Goal: Task Accomplishment & Management: Use online tool/utility

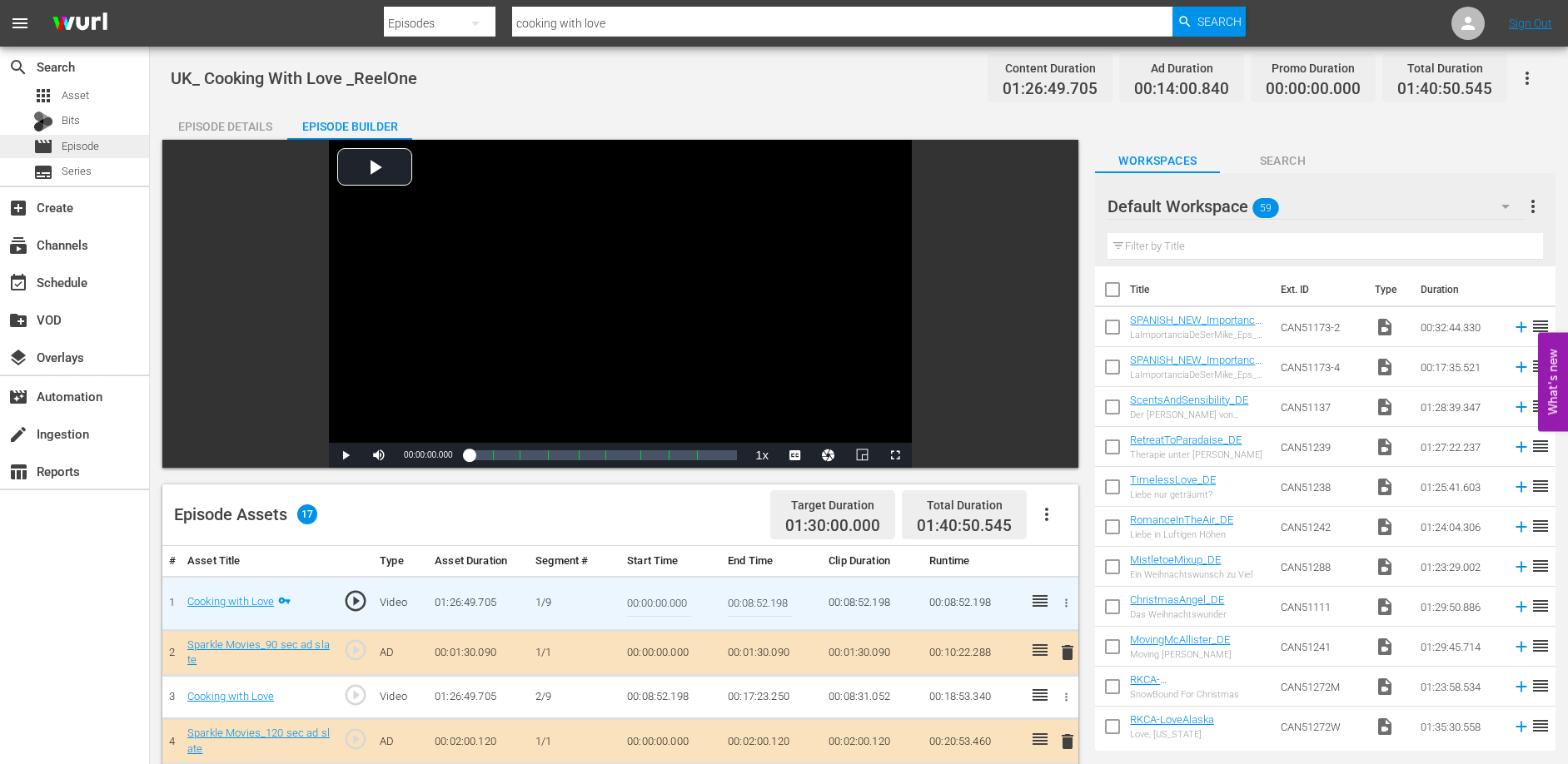
click at [85, 145] on span "Episode" at bounding box center [79, 146] width 37 height 16
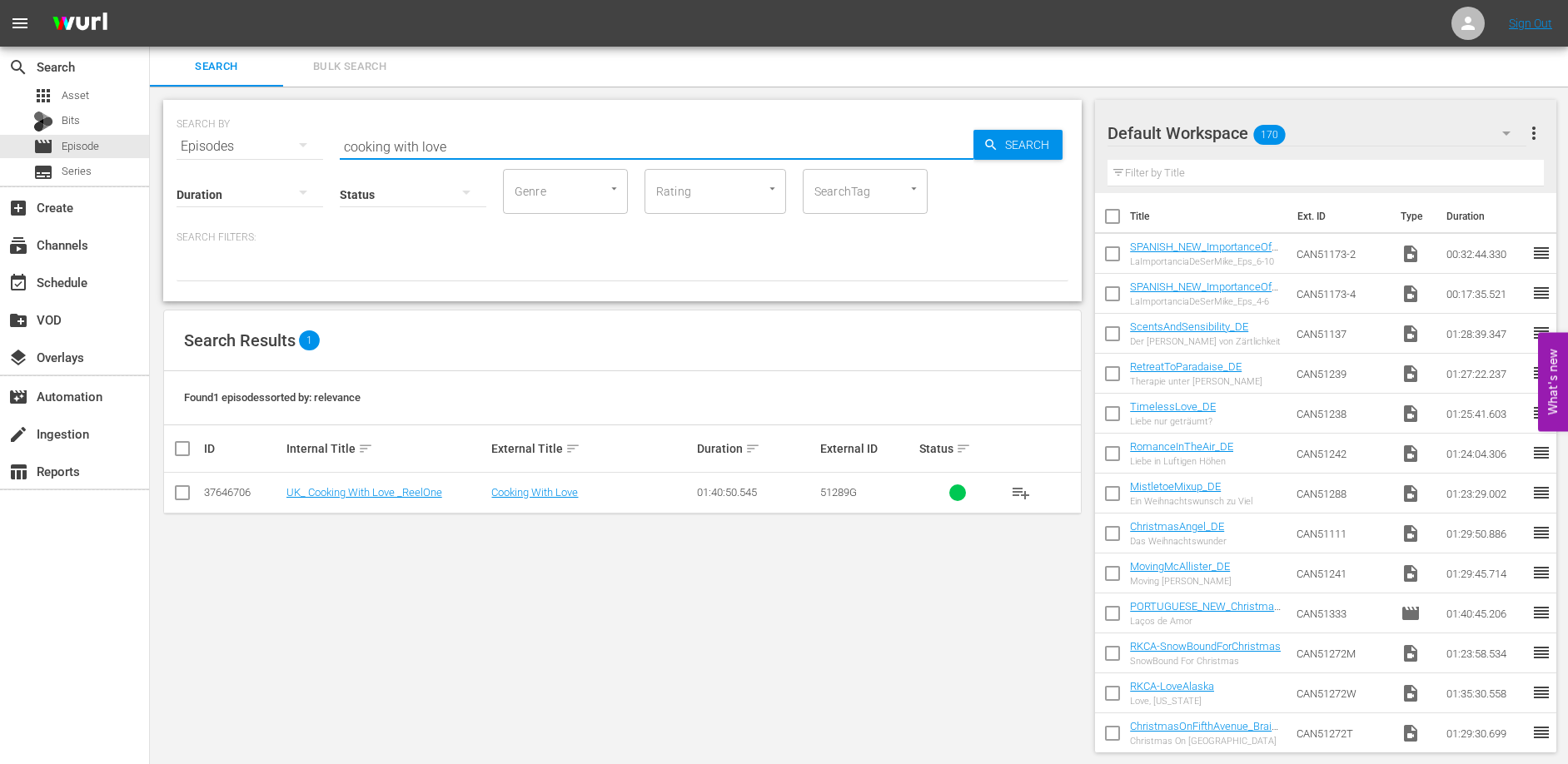
drag, startPoint x: 388, startPoint y: 144, endPoint x: 319, endPoint y: 147, distance: 69.1
click at [319, 147] on div "SEARCH BY Search By Episodes Search ID, Title, Description, Keywords, or Catego…" at bounding box center [623, 136] width 892 height 60
type input "designed with love"
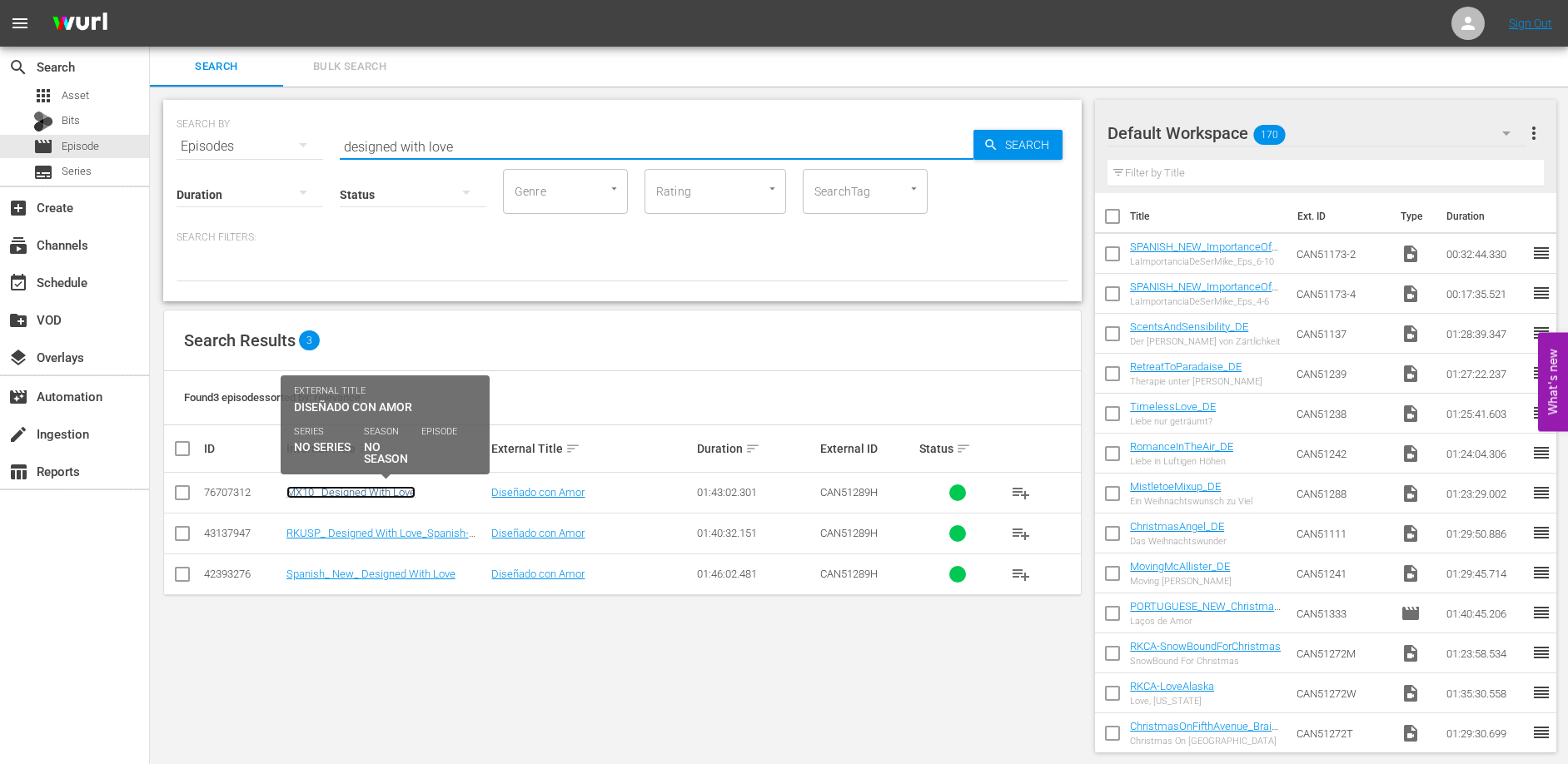
click at [345, 493] on link "MX10_ Designed With Love" at bounding box center [351, 491] width 129 height 12
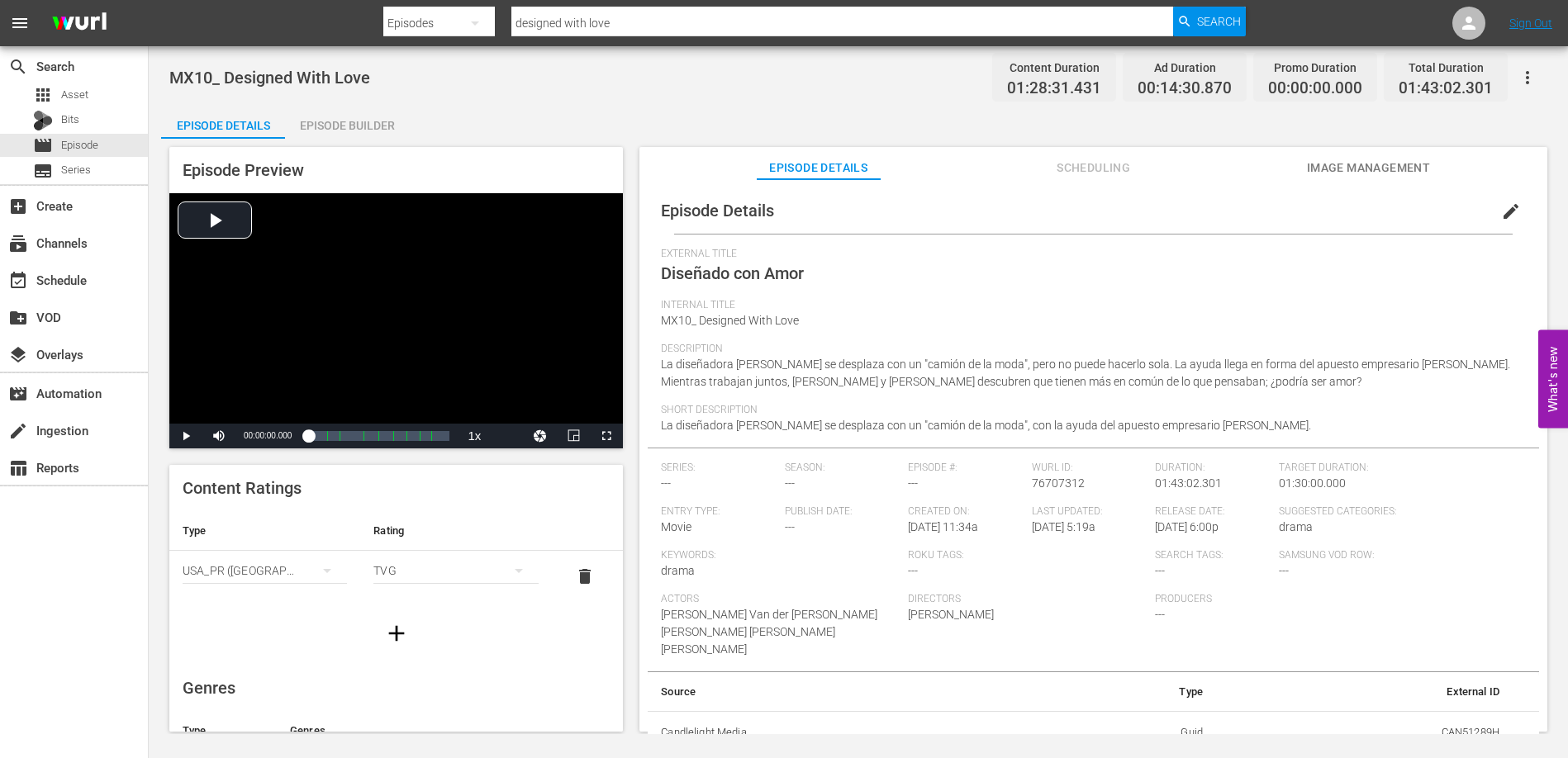
click at [351, 120] on div "Episode Builder" at bounding box center [346, 125] width 124 height 40
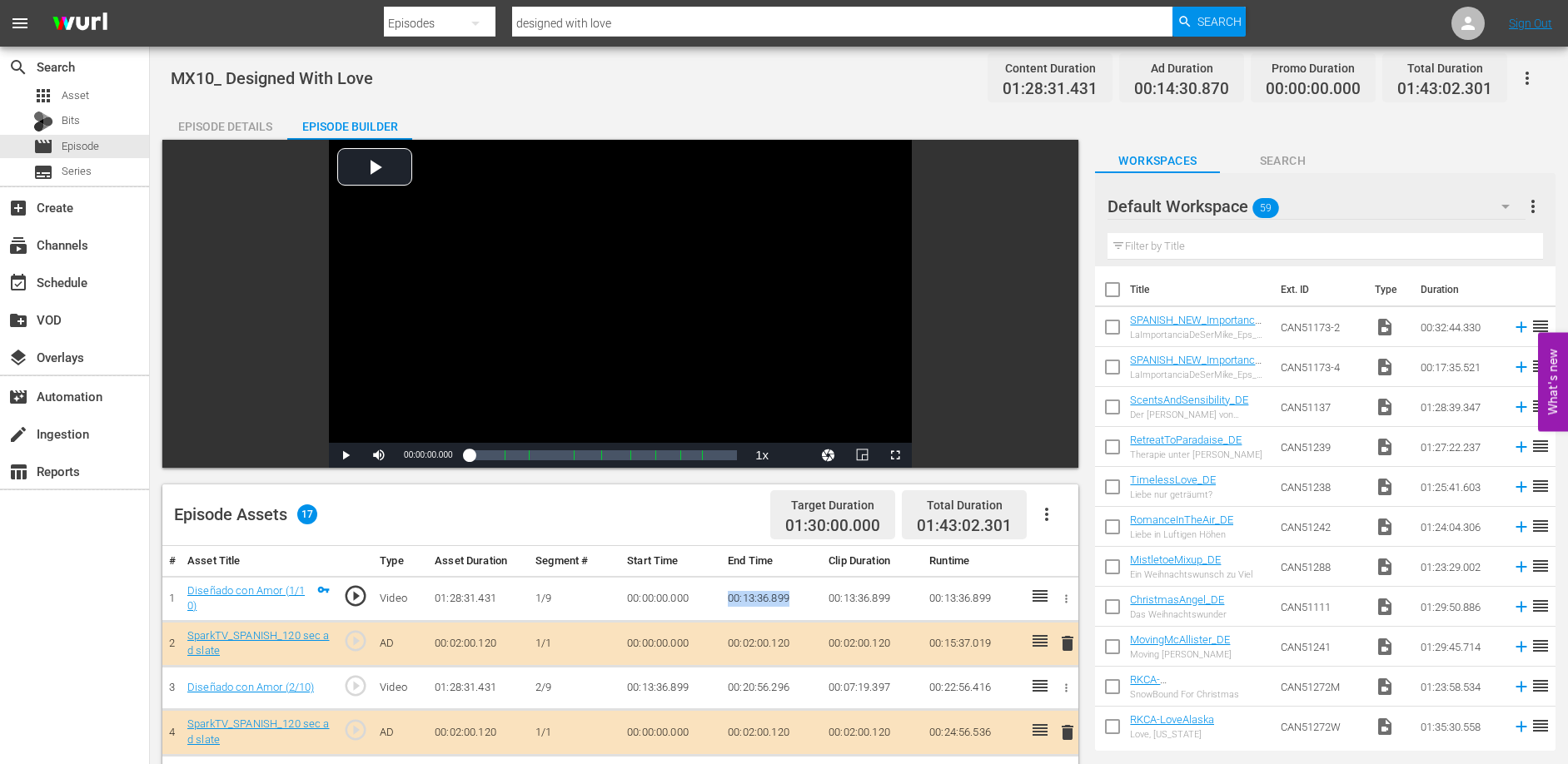
drag, startPoint x: 727, startPoint y: 595, endPoint x: 807, endPoint y: 595, distance: 80.0
click at [807, 595] on td "00:13:36.899" at bounding box center [771, 599] width 100 height 45
copy td "00:13:36.899"
drag, startPoint x: 731, startPoint y: 686, endPoint x: 792, endPoint y: 686, distance: 61.0
click at [792, 686] on td "00:20:56.296" at bounding box center [771, 688] width 100 height 44
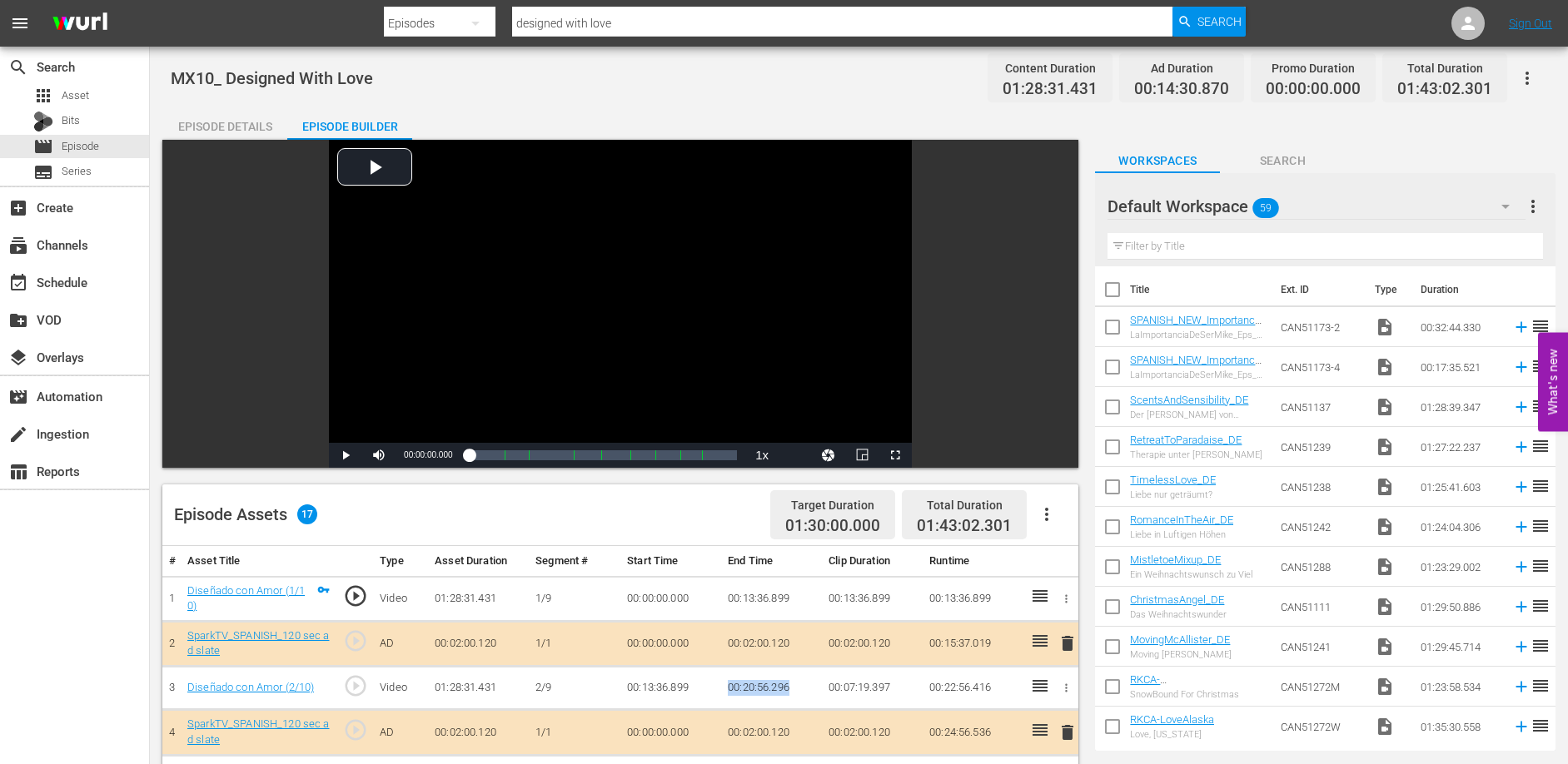
copy td "00:20:56.296"
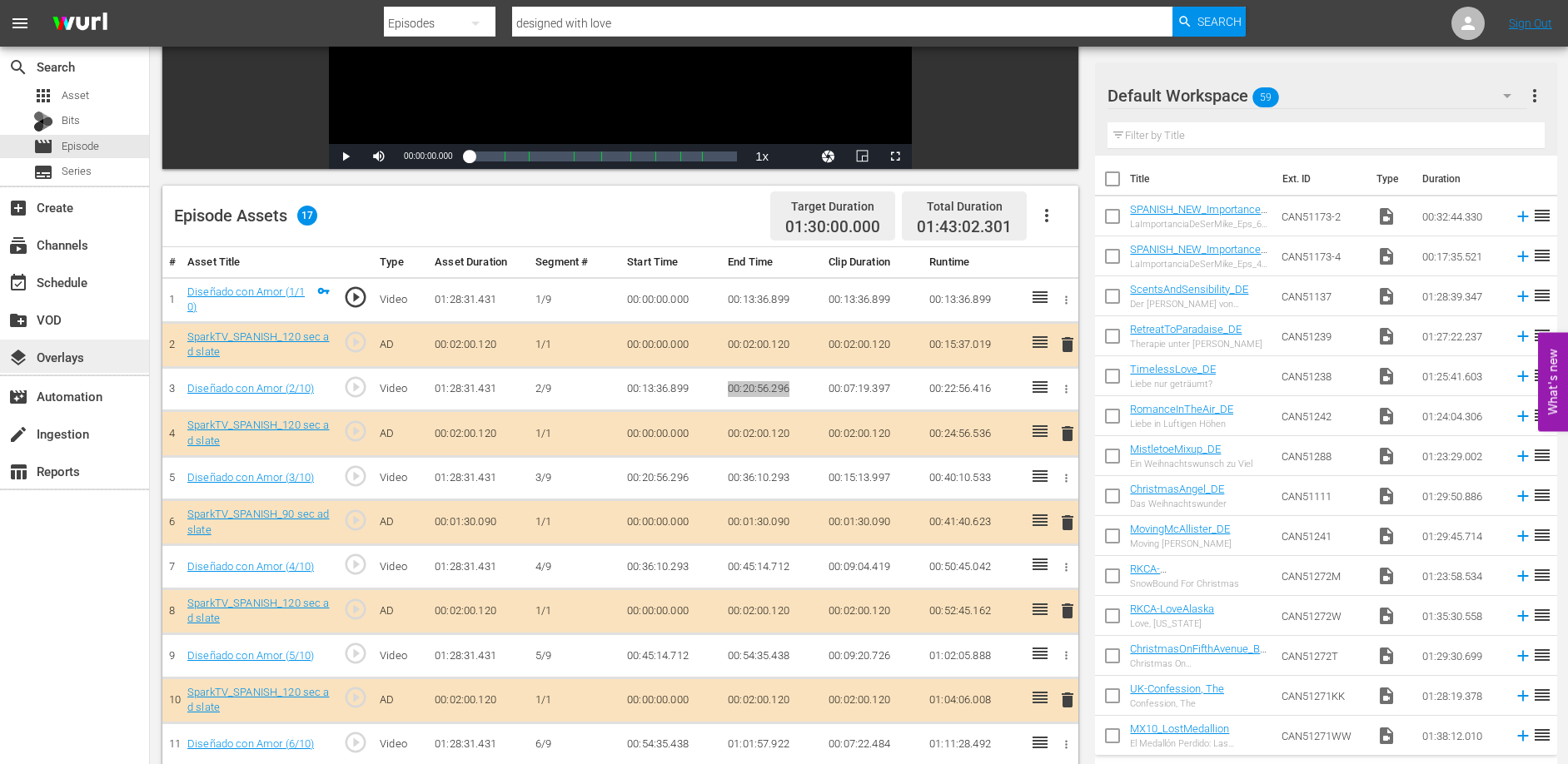
scroll to position [359, 0]
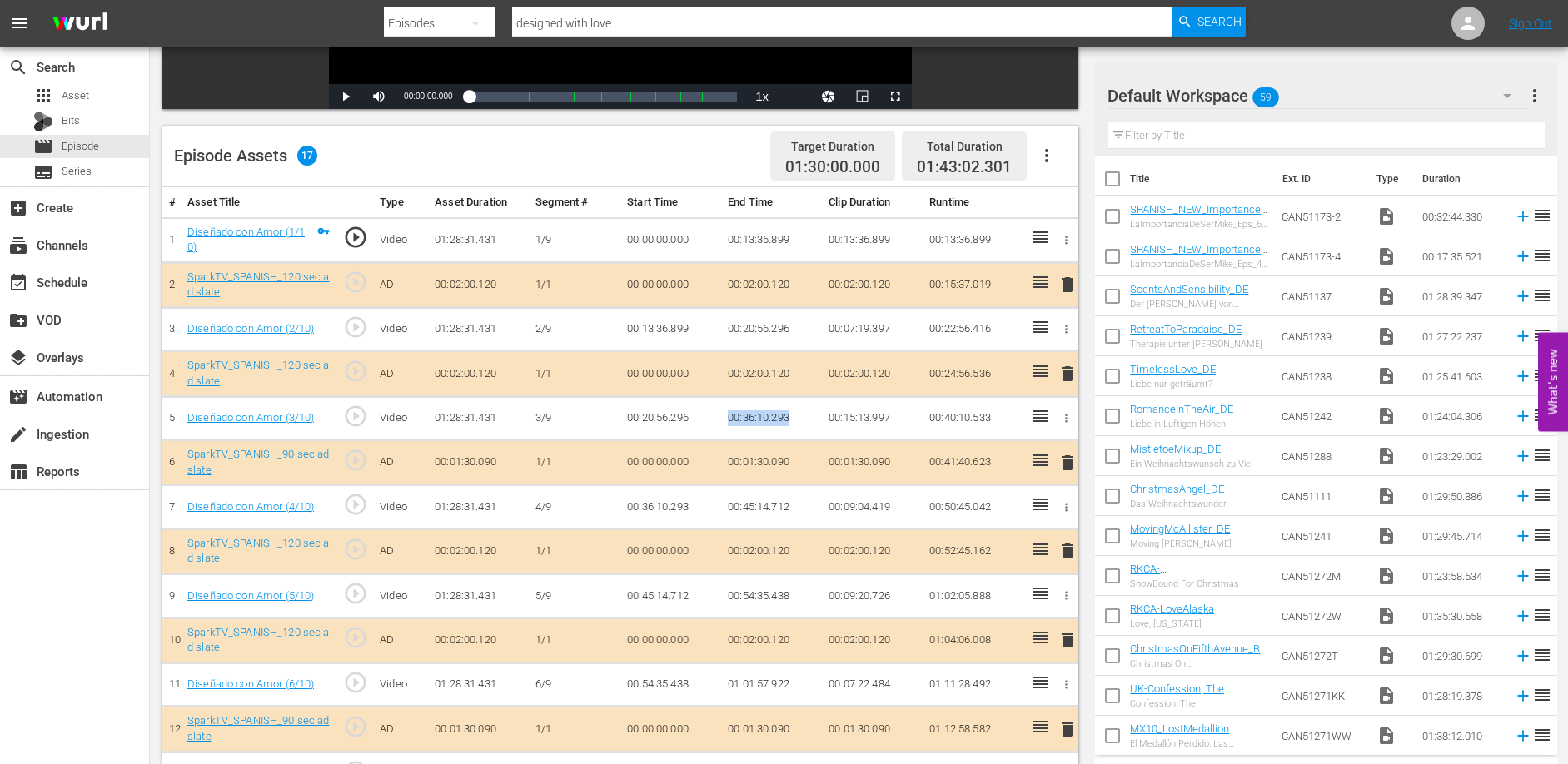
drag, startPoint x: 727, startPoint y: 415, endPoint x: 810, endPoint y: 415, distance: 83.0
click at [810, 415] on td "00:36:10.293" at bounding box center [771, 418] width 100 height 44
copy td "00:36:10.293"
drag, startPoint x: 727, startPoint y: 504, endPoint x: 796, endPoint y: 505, distance: 69.0
click at [796, 505] on td "00:45:14.712" at bounding box center [771, 508] width 100 height 44
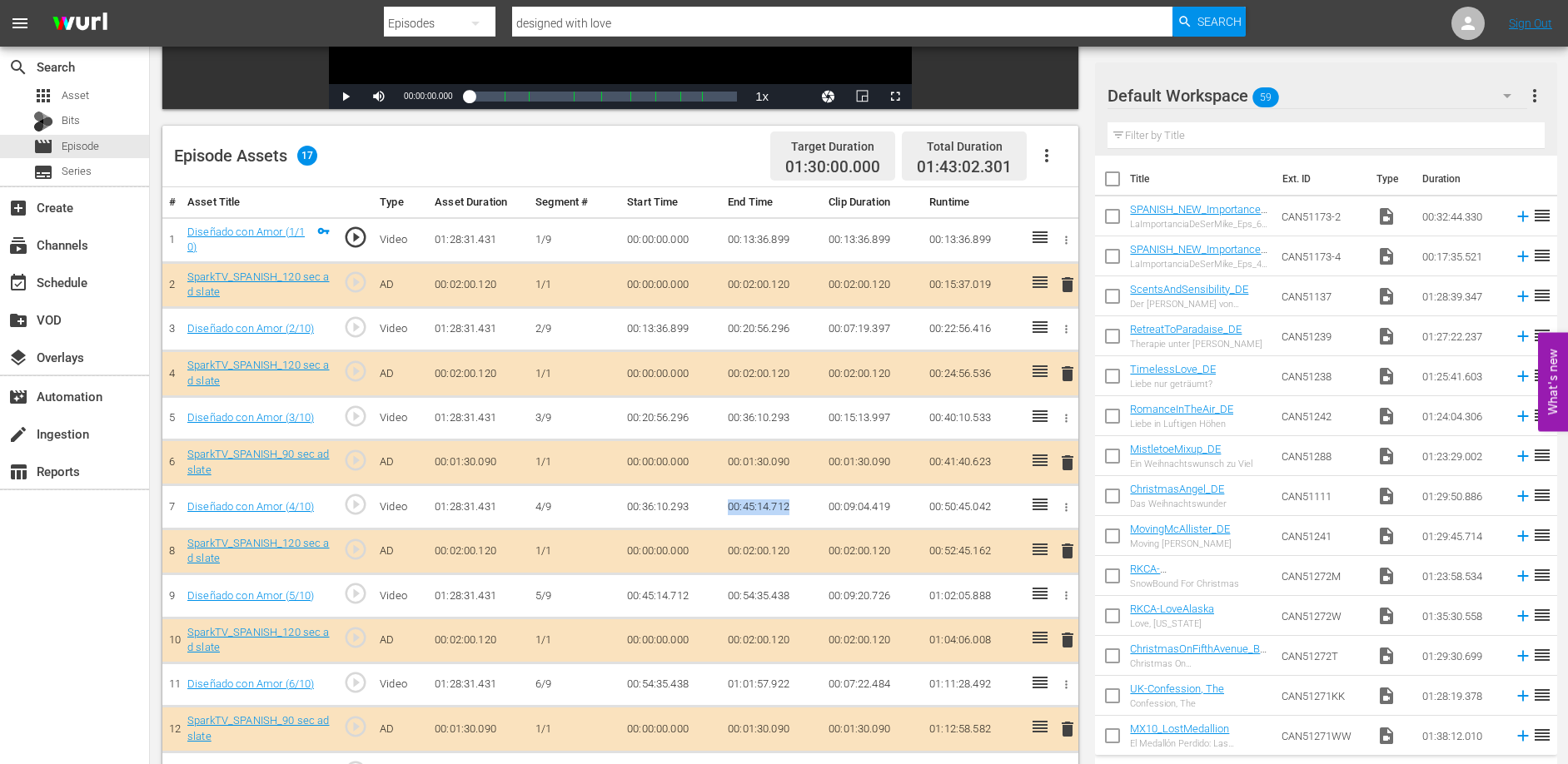
copy td "00:45:14.712"
drag, startPoint x: 729, startPoint y: 595, endPoint x: 791, endPoint y: 593, distance: 62.0
click at [791, 594] on td "00:54:35.438" at bounding box center [771, 597] width 100 height 44
copy td "00:54:35.438"
drag, startPoint x: 724, startPoint y: 682, endPoint x: 790, endPoint y: 687, distance: 66.2
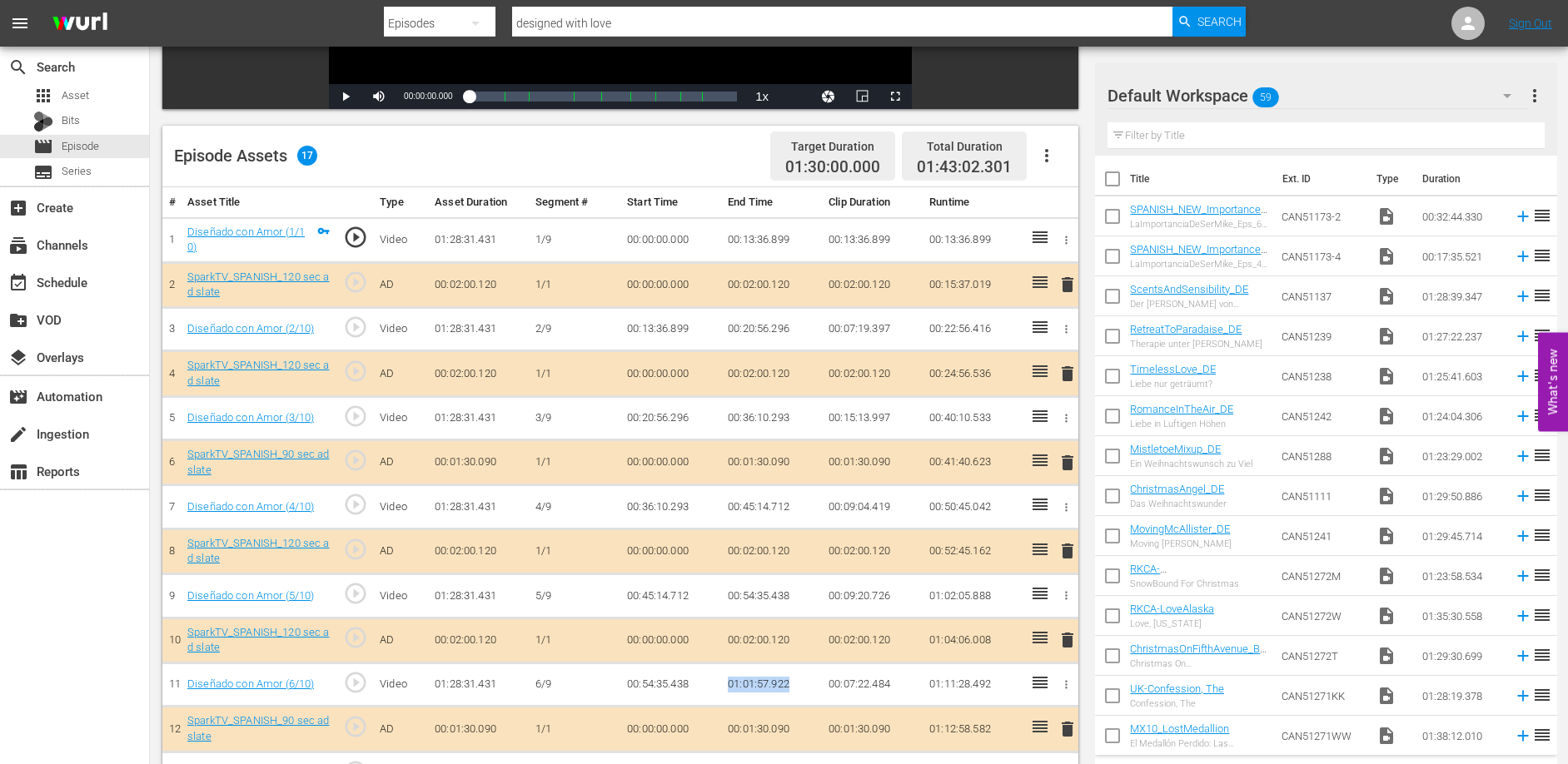
click at [789, 687] on td "01:01:57.922" at bounding box center [771, 685] width 100 height 44
copy td "01:01:57.922"
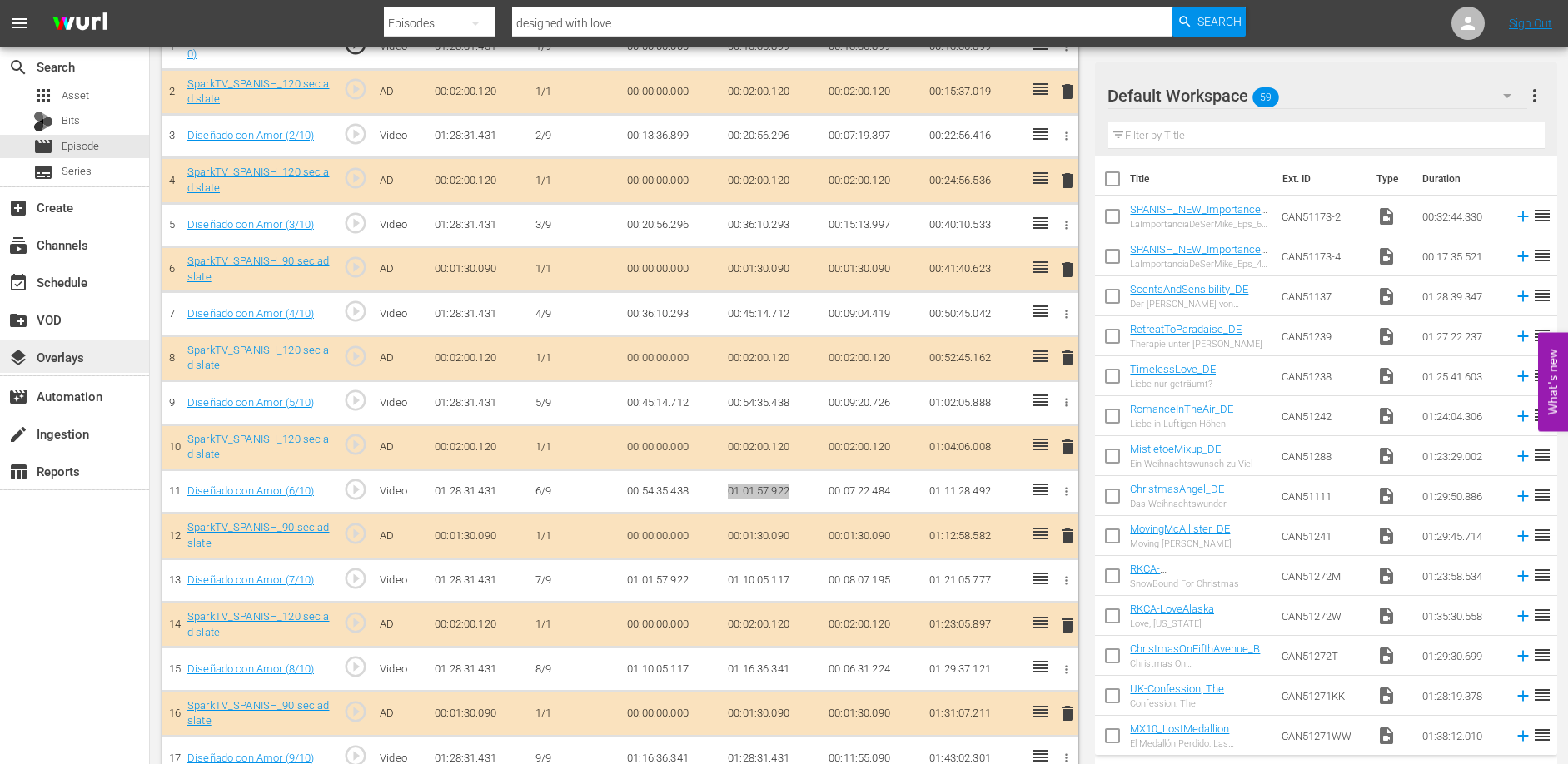
scroll to position [581, 0]
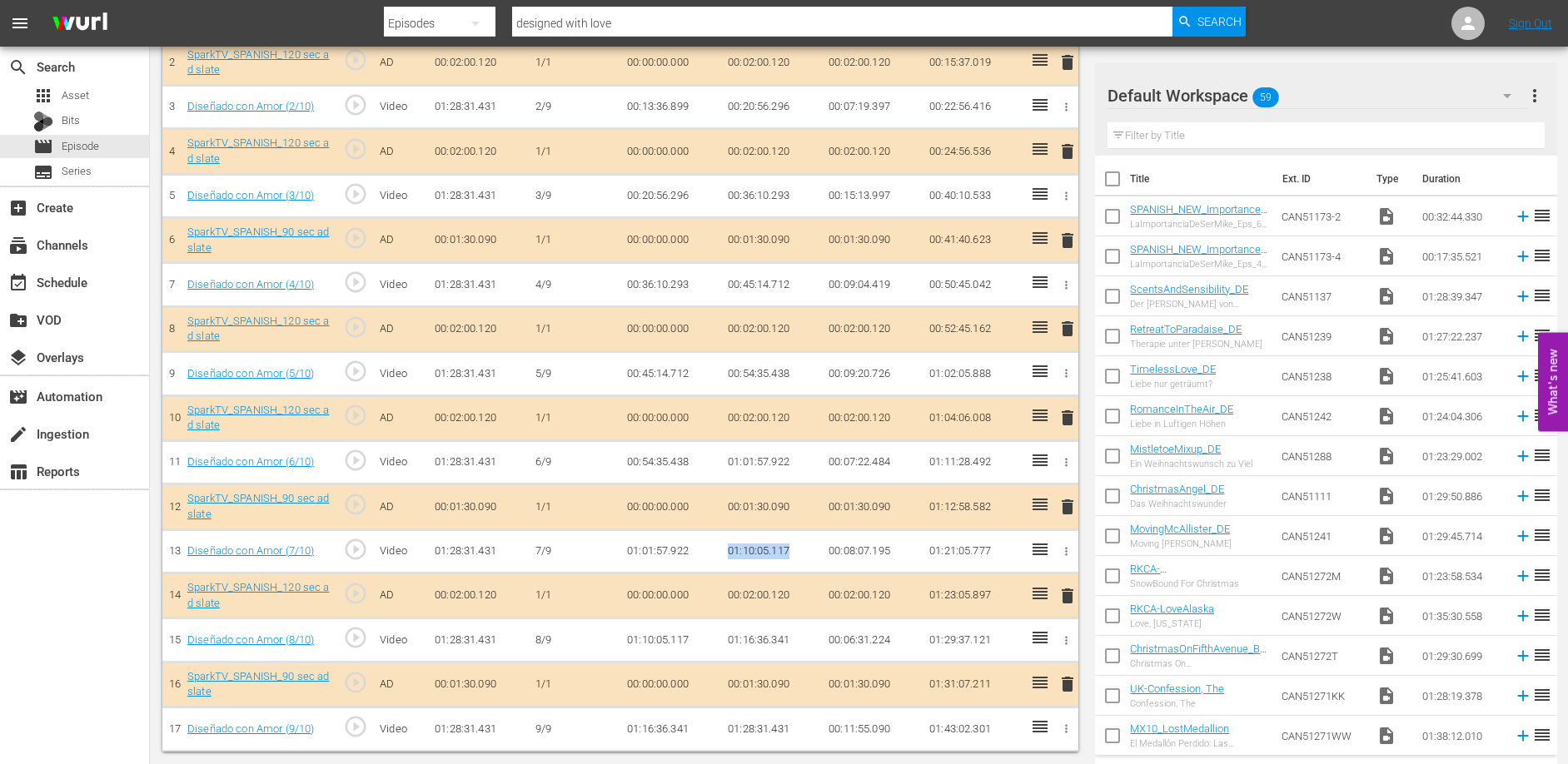
drag, startPoint x: 727, startPoint y: 549, endPoint x: 805, endPoint y: 547, distance: 78.0
click at [805, 547] on td "01:10:05.117" at bounding box center [771, 552] width 100 height 44
copy td "01:10:05.117"
drag, startPoint x: 727, startPoint y: 641, endPoint x: 790, endPoint y: 644, distance: 63.1
click at [790, 644] on td "01:16:36.341" at bounding box center [771, 641] width 100 height 44
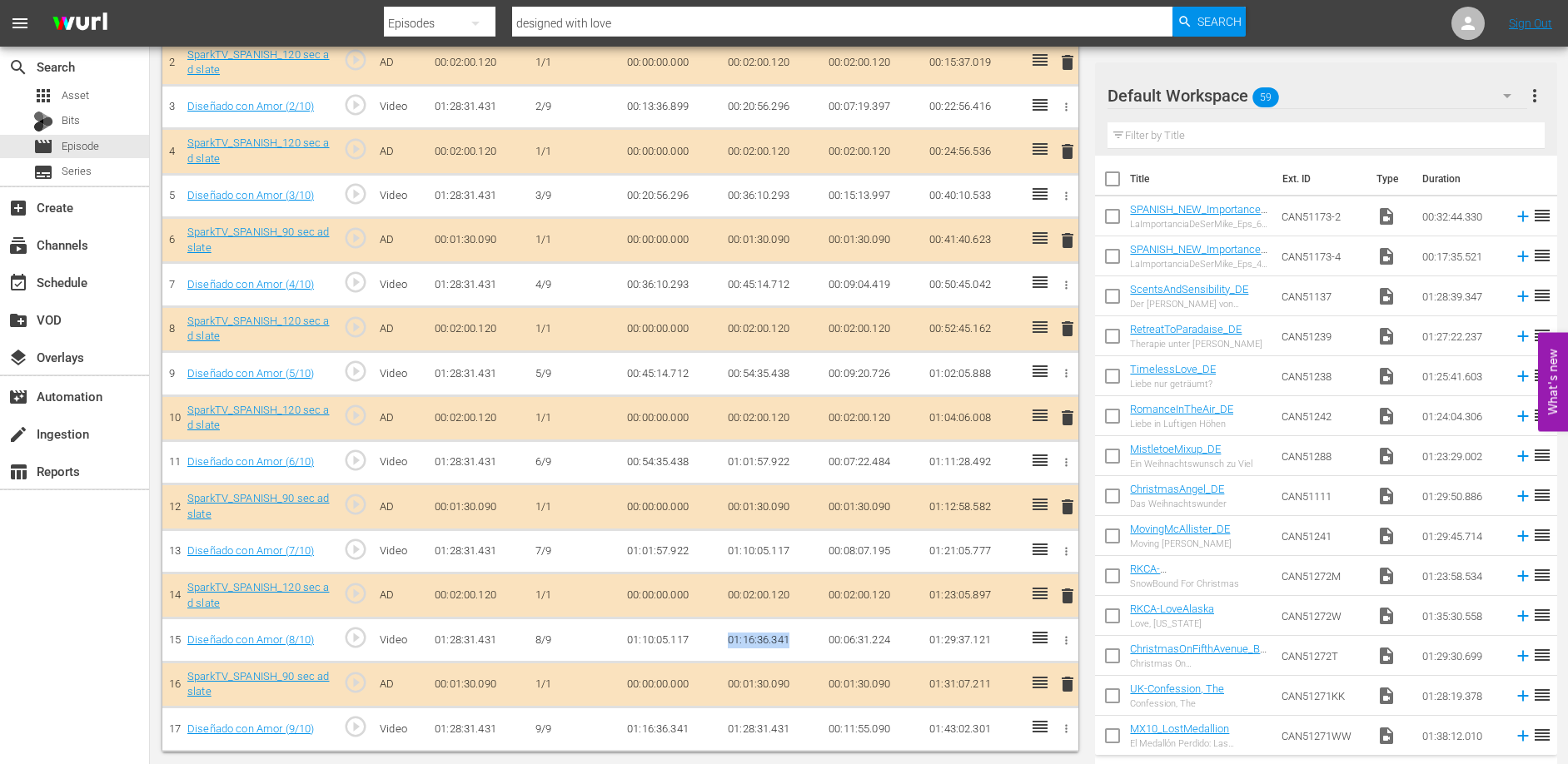
copy td "01:16:36.341"
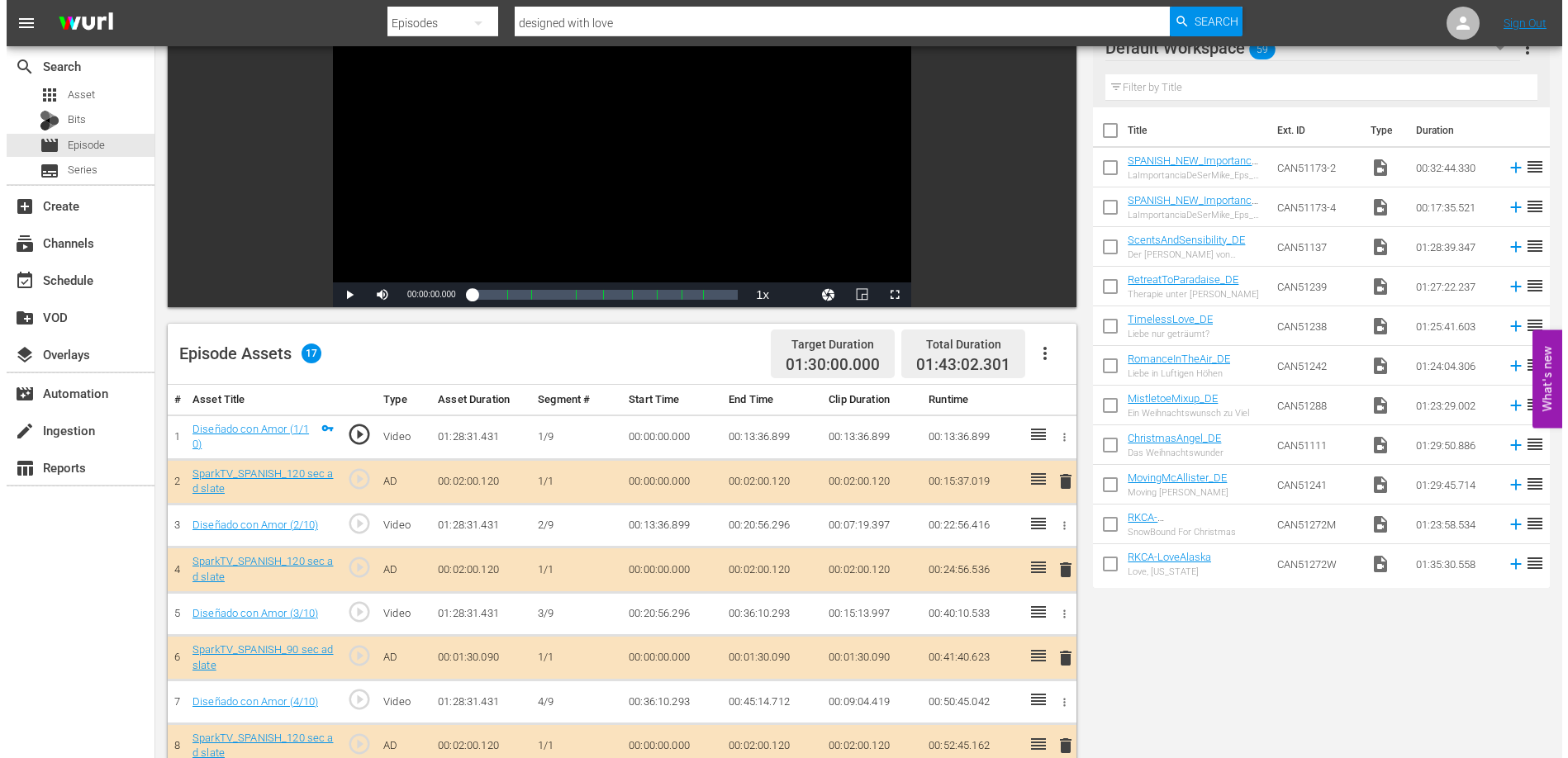
scroll to position [0, 0]
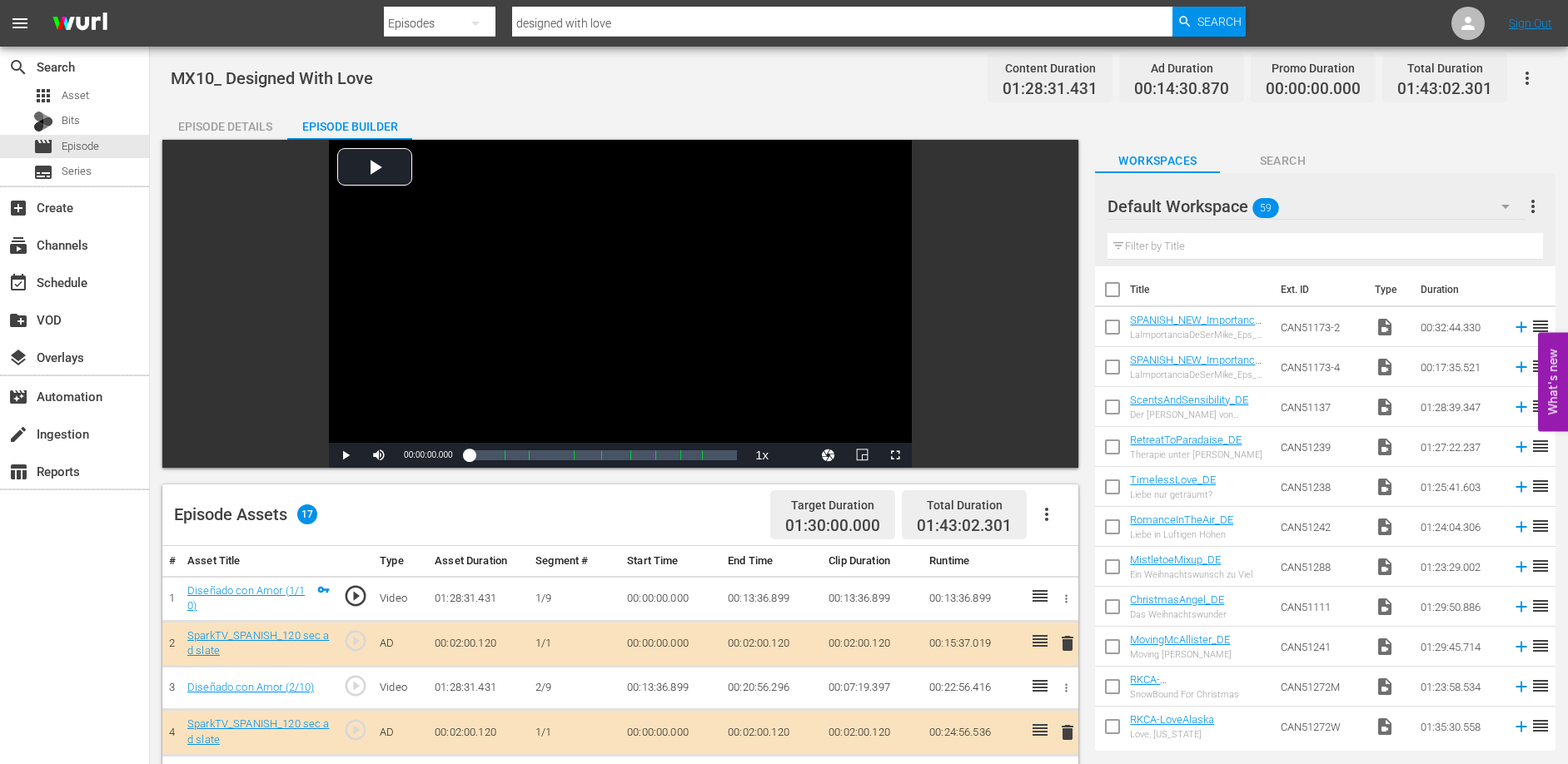
click at [223, 126] on div "Episode Details" at bounding box center [225, 126] width 125 height 40
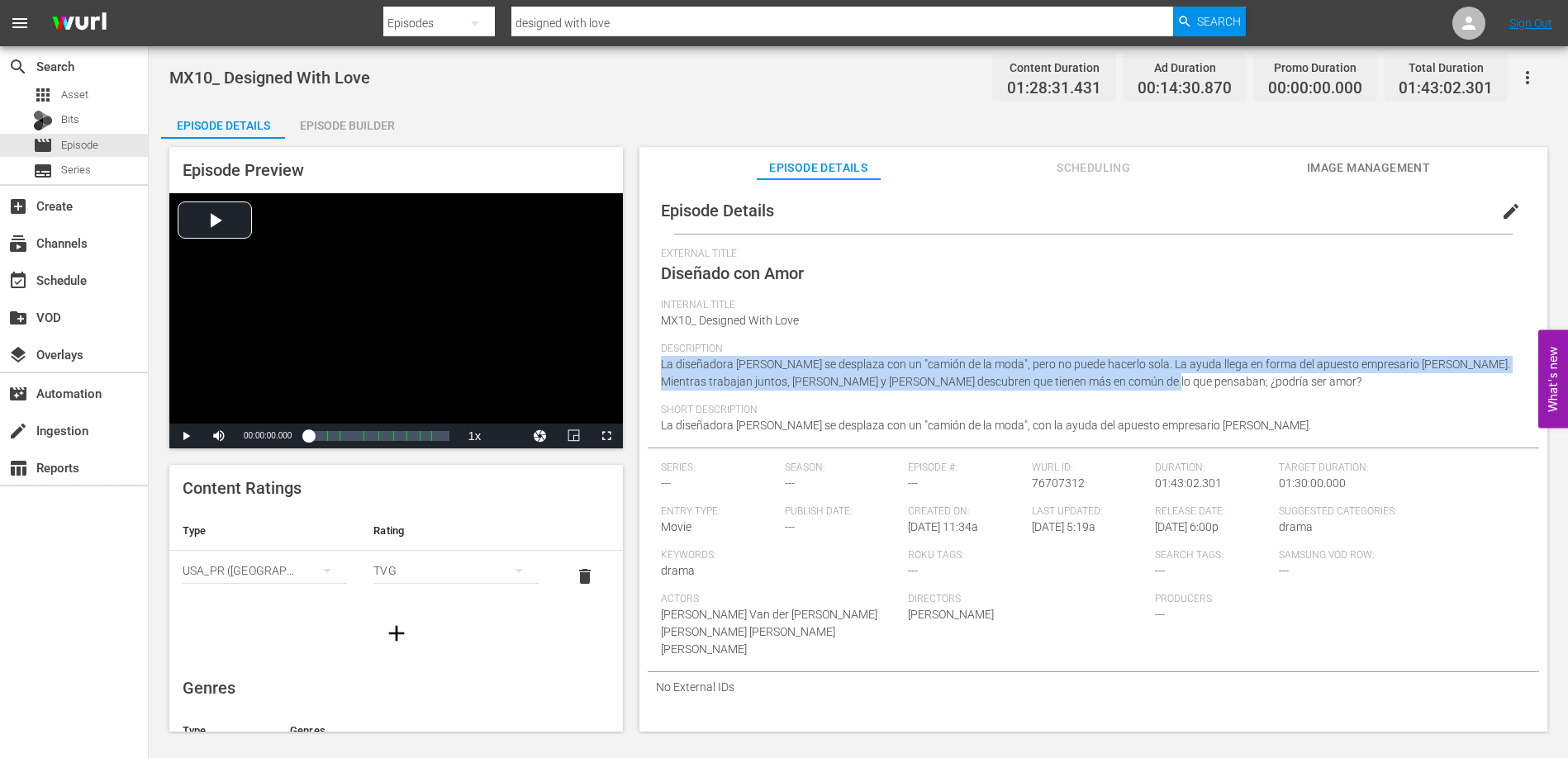
drag, startPoint x: 1153, startPoint y: 378, endPoint x: 656, endPoint y: 361, distance: 497.3
click at [656, 361] on div "Episode Details edit External Title Diseñado con Amor Internal Title MX10_ Desi…" at bounding box center [1093, 445] width 891 height 514
copy span "La diseñadora [PERSON_NAME] se desplaza con un "camión de la moda", pero no pue…"
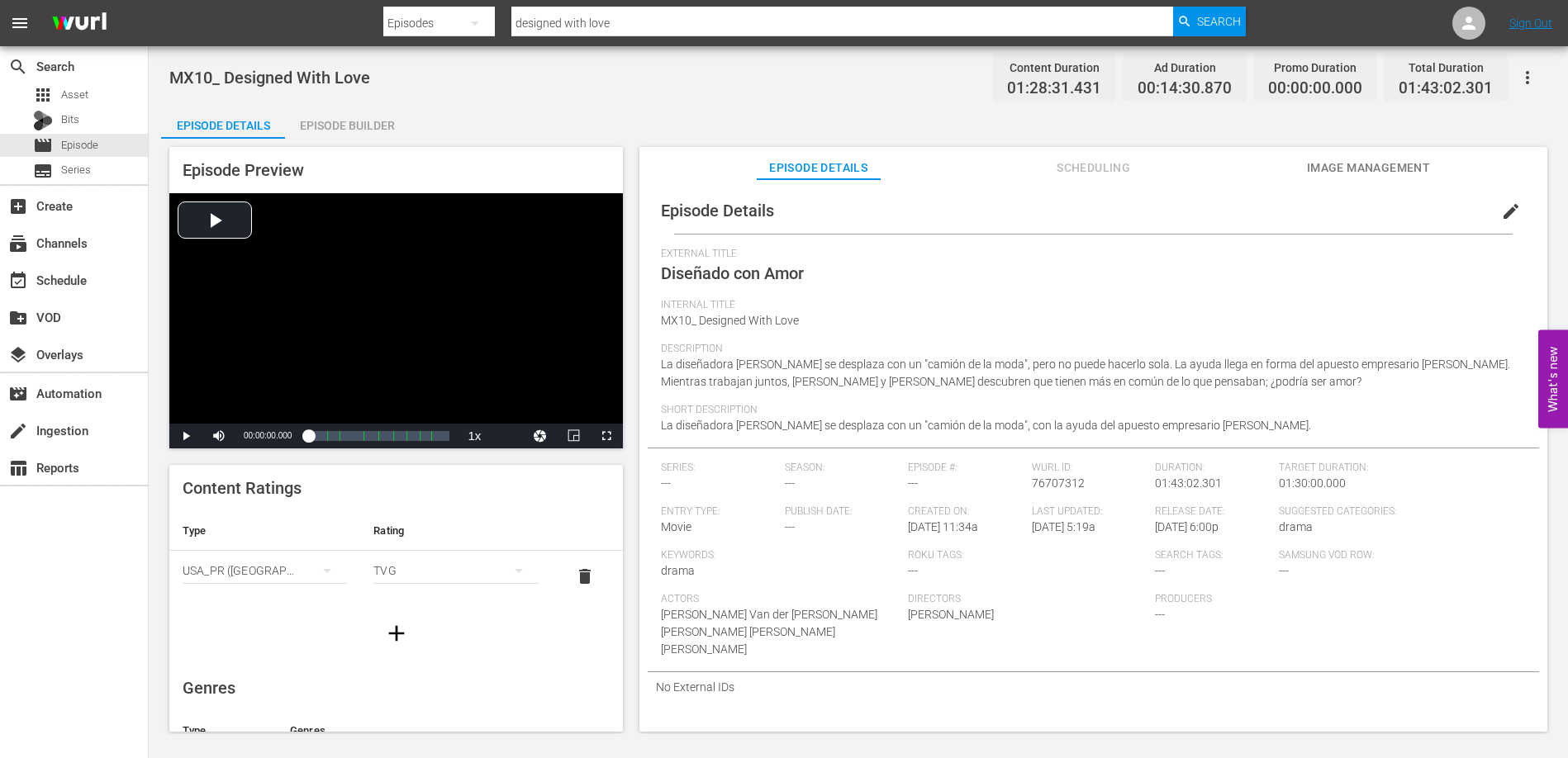
click at [1198, 424] on div "Short Description La diseñadora [PERSON_NAME] se desplaza con un "camión de la …" at bounding box center [1094, 426] width 865 height 44
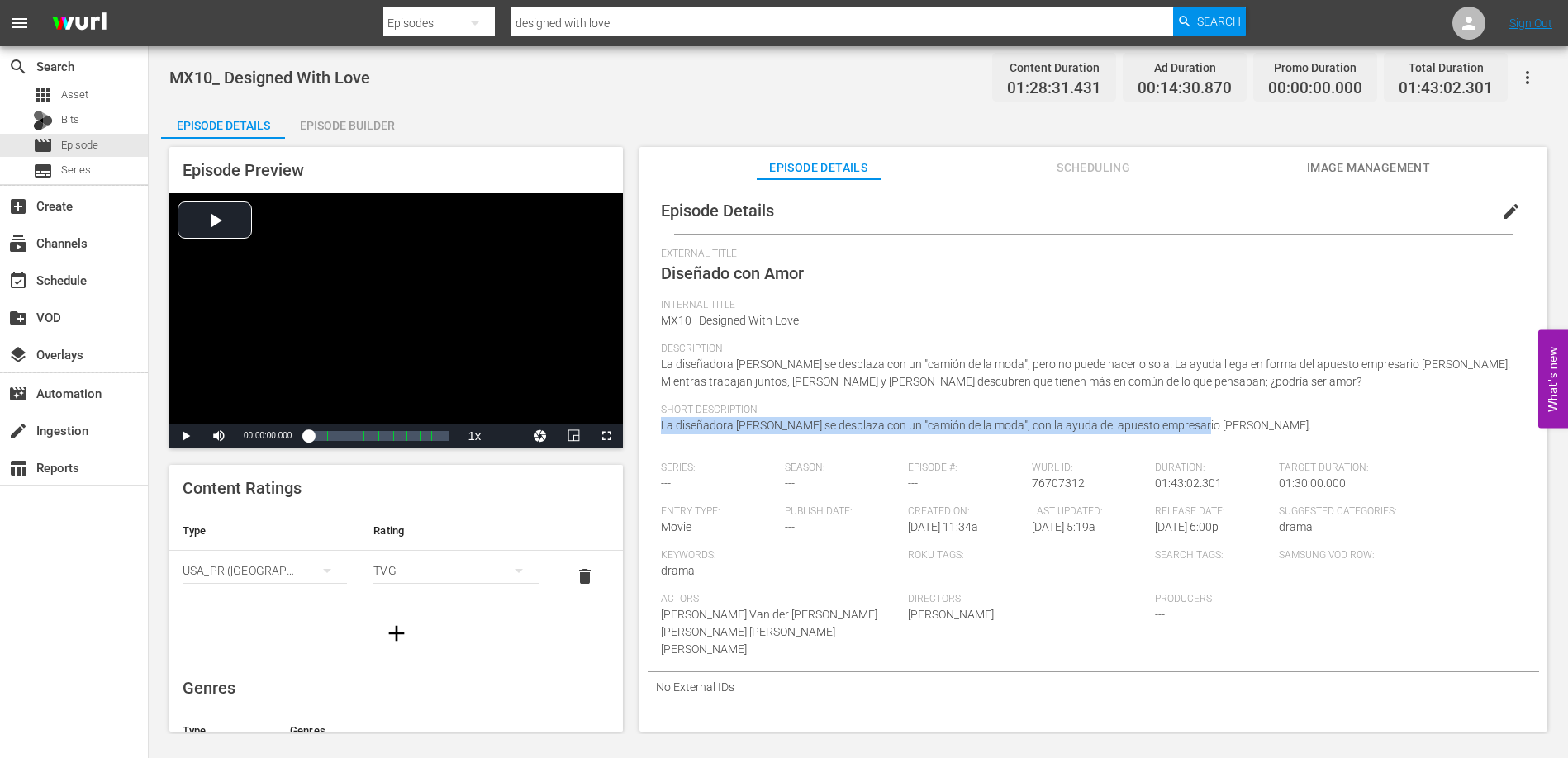
drag, startPoint x: 1197, startPoint y: 425, endPoint x: 651, endPoint y: 428, distance: 546.0
click at [651, 428] on div "Episode Details edit External Title Diseñado con Amor Internal Title MX10_ Desi…" at bounding box center [1093, 445] width 891 height 514
copy span "La diseñadora [PERSON_NAME] se desplaza con un "camión de la moda", con la ayud…"
